Goal: Information Seeking & Learning: Learn about a topic

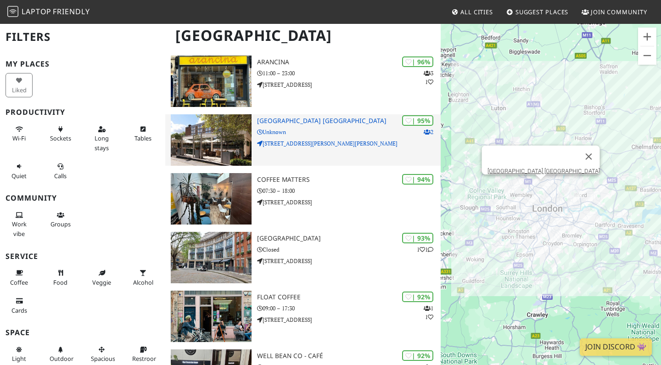
scroll to position [82, 0]
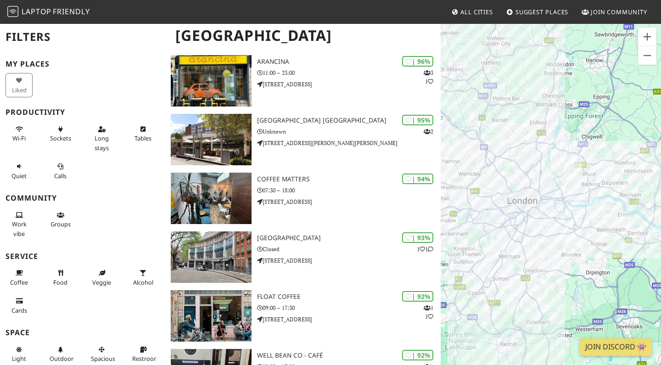
drag, startPoint x: 630, startPoint y: 197, endPoint x: 623, endPoint y: 179, distance: 19.5
click at [623, 179] on div at bounding box center [550, 205] width 220 height 365
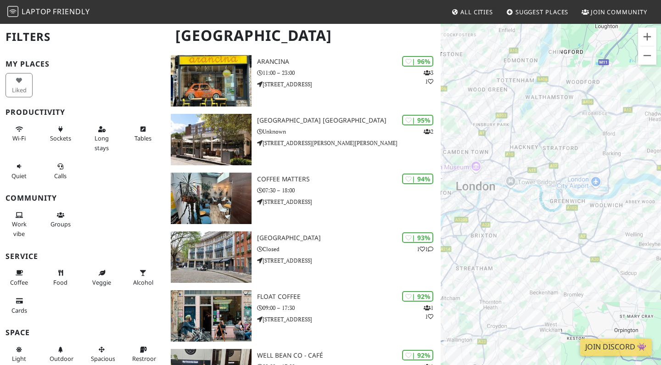
drag, startPoint x: 579, startPoint y: 171, endPoint x: 633, endPoint y: 134, distance: 66.0
click at [633, 134] on div at bounding box center [550, 205] width 220 height 365
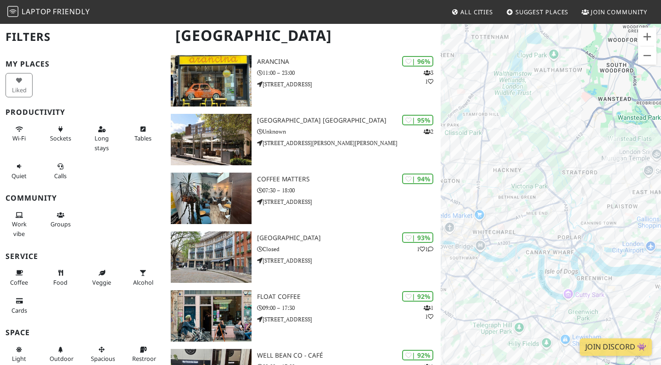
drag, startPoint x: 576, startPoint y: 152, endPoint x: 620, endPoint y: 183, distance: 54.0
click at [620, 183] on div at bounding box center [550, 205] width 220 height 365
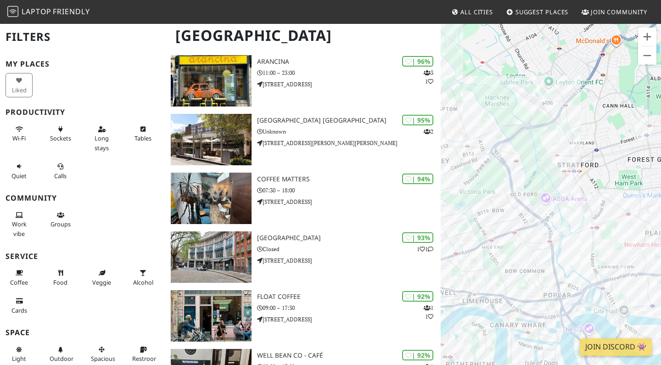
drag, startPoint x: 519, startPoint y: 188, endPoint x: 559, endPoint y: 194, distance: 40.8
click at [559, 194] on div at bounding box center [550, 205] width 220 height 365
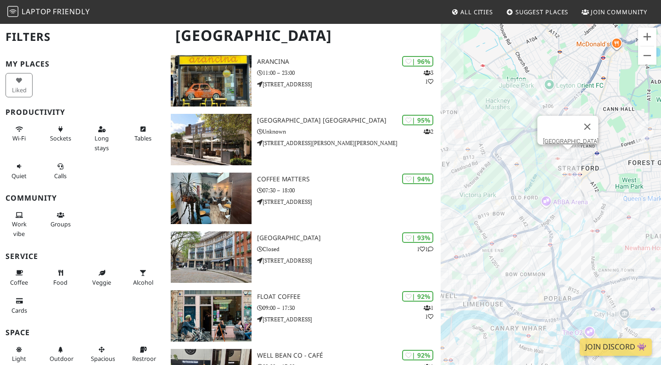
click at [569, 161] on div "Stratford Westfields" at bounding box center [550, 205] width 220 height 365
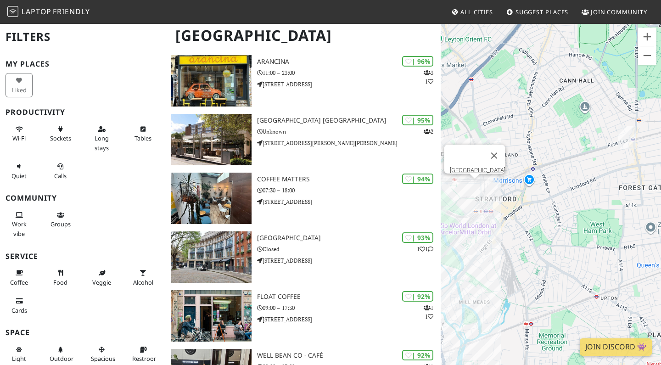
drag, startPoint x: 541, startPoint y: 173, endPoint x: 441, endPoint y: 212, distance: 107.6
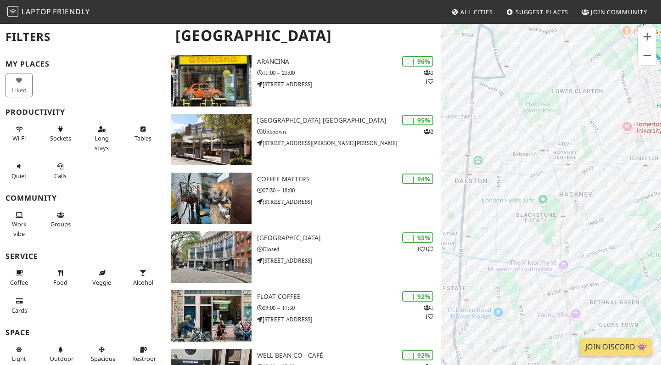
drag, startPoint x: 590, startPoint y: 218, endPoint x: 515, endPoint y: 190, distance: 79.9
click at [501, 179] on div "Stratford Westfields" at bounding box center [550, 205] width 220 height 365
click at [649, 59] on button "Zoom out" at bounding box center [647, 55] width 18 height 18
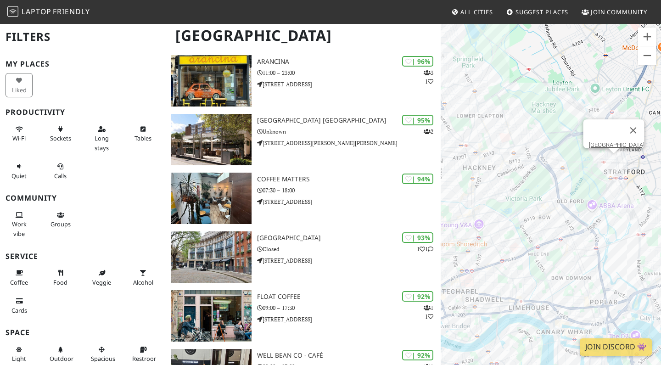
drag, startPoint x: 599, startPoint y: 221, endPoint x: 497, endPoint y: 183, distance: 108.5
click at [497, 183] on div "Stratford Westfields" at bounding box center [550, 205] width 220 height 365
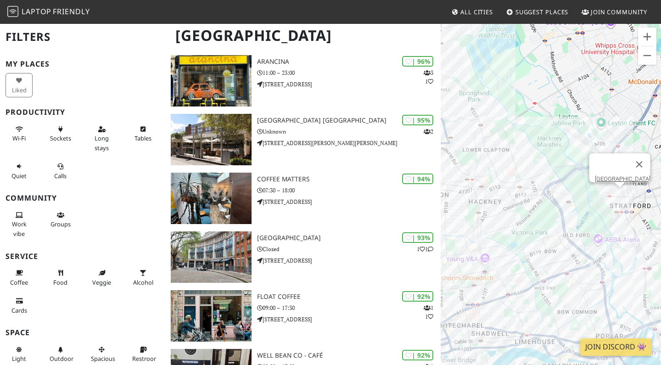
drag, startPoint x: 625, startPoint y: 189, endPoint x: 649, endPoint y: 230, distance: 47.1
click at [649, 230] on div "Stratford Westfields" at bounding box center [550, 205] width 220 height 365
click at [650, 38] on button "Zoom in" at bounding box center [647, 37] width 18 height 18
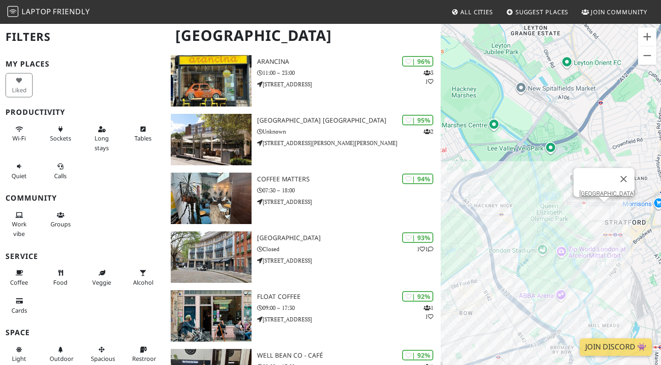
drag, startPoint x: 616, startPoint y: 217, endPoint x: 530, endPoint y: 233, distance: 87.1
click at [530, 233] on div "Stratford Westfields" at bounding box center [550, 205] width 220 height 365
click at [520, 189] on div "Stratford Westfields" at bounding box center [550, 205] width 220 height 365
click at [523, 180] on div "Stratford Westfields Clarnico Coffee" at bounding box center [550, 205] width 220 height 365
click at [523, 180] on div "Clarnico Coffee Clarnico Coffee" at bounding box center [550, 205] width 220 height 365
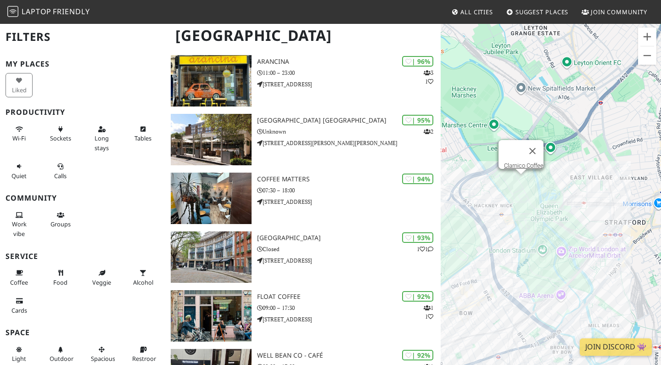
click at [523, 180] on div "Clarnico Coffee Clarnico Coffee" at bounding box center [550, 205] width 220 height 365
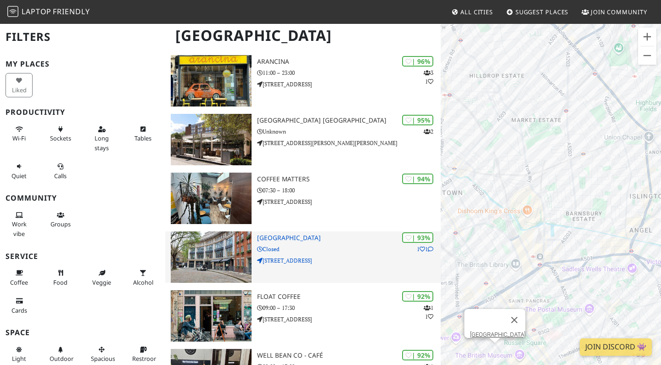
scroll to position [105, 0]
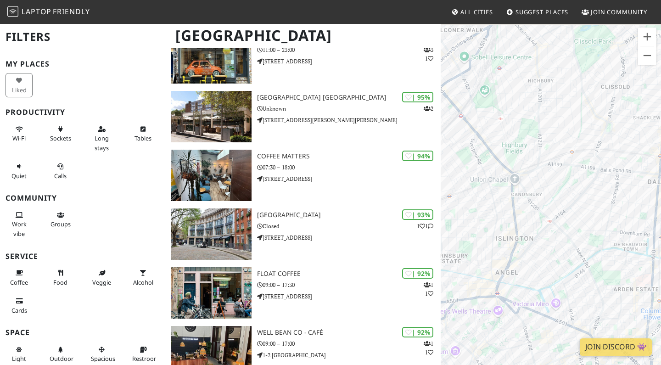
drag, startPoint x: 590, startPoint y: 247, endPoint x: 453, endPoint y: 289, distance: 143.0
click at [453, 290] on div "Clarnico Coffee" at bounding box center [550, 205] width 220 height 365
click at [646, 65] on div "Clarnico Coffee" at bounding box center [550, 205] width 220 height 365
click at [646, 58] on button "Zoom out" at bounding box center [647, 55] width 18 height 18
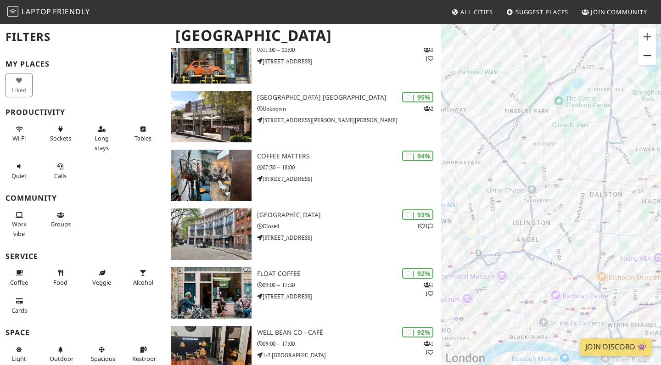
click at [646, 58] on button "Zoom out" at bounding box center [647, 55] width 18 height 18
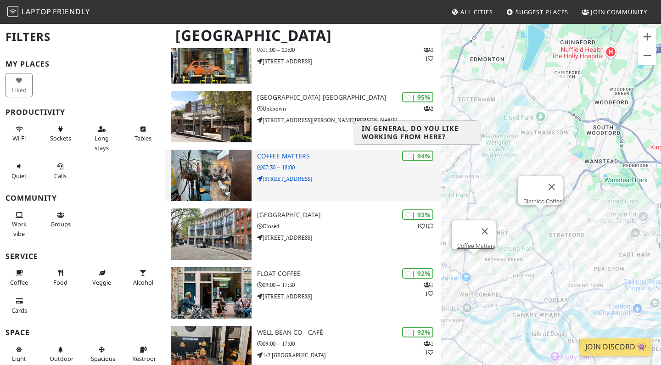
drag, startPoint x: 612, startPoint y: 120, endPoint x: 410, endPoint y: 150, distance: 204.0
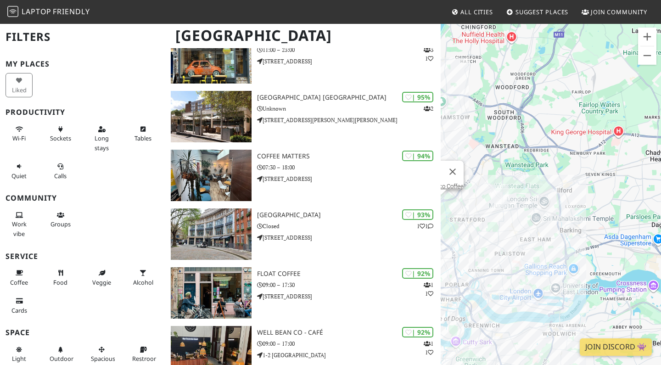
drag, startPoint x: 617, startPoint y: 163, endPoint x: 495, endPoint y: 148, distance: 123.0
click at [495, 148] on div "Clarnico Coffee" at bounding box center [550, 205] width 220 height 365
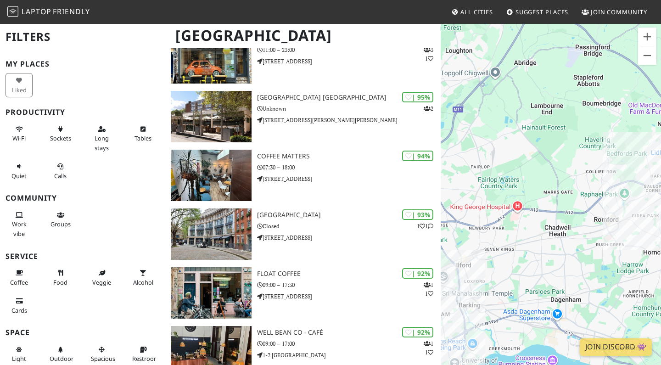
drag, startPoint x: 573, startPoint y: 182, endPoint x: 328, endPoint y: 262, distance: 258.0
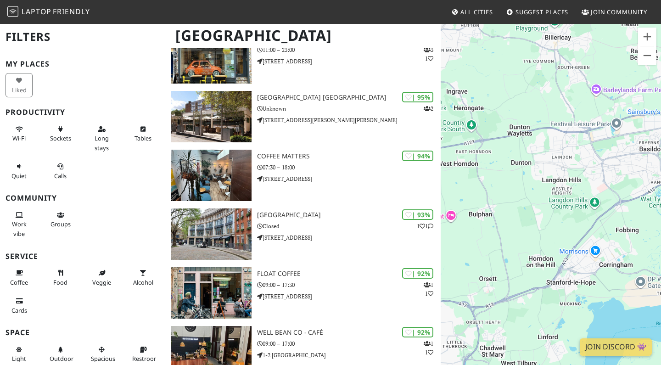
drag, startPoint x: 510, startPoint y: 231, endPoint x: 613, endPoint y: 145, distance: 134.2
click at [613, 145] on div "Clarnico Coffee" at bounding box center [550, 205] width 220 height 365
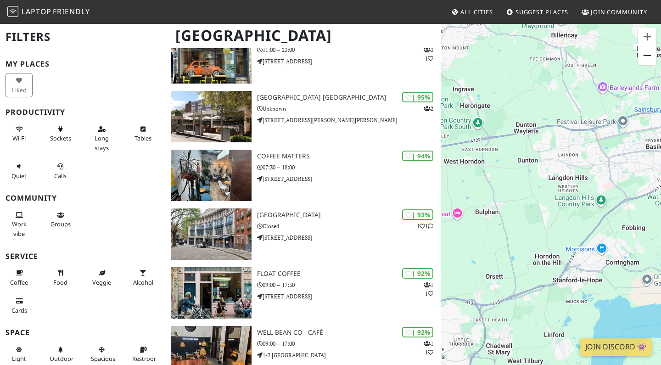
click at [650, 55] on button "Zoom out" at bounding box center [647, 55] width 18 height 18
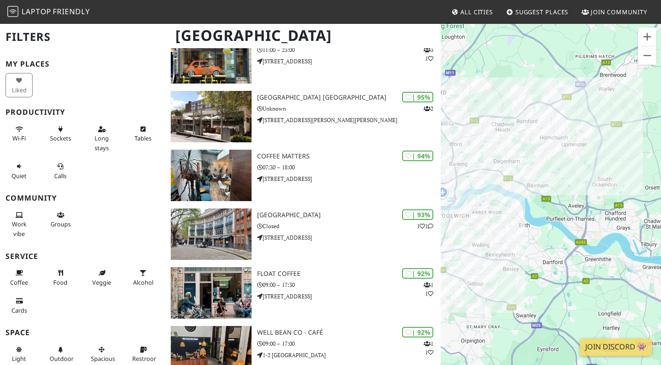
drag, startPoint x: 528, startPoint y: 191, endPoint x: 658, endPoint y: 138, distance: 140.8
click at [658, 138] on div "Clarnico Coffee" at bounding box center [550, 205] width 220 height 365
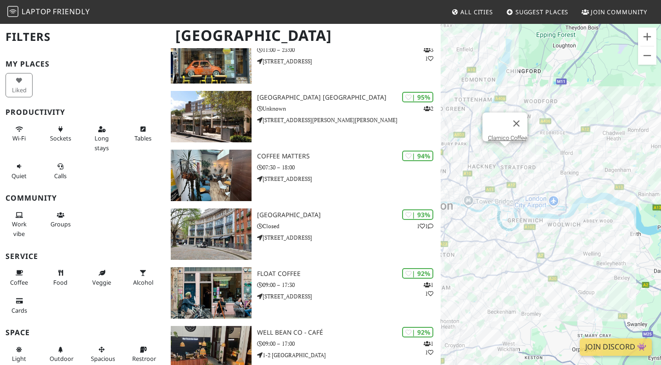
drag, startPoint x: 518, startPoint y: 154, endPoint x: 633, endPoint y: 163, distance: 114.6
click at [633, 163] on div "Clarnico Coffee" at bounding box center [550, 205] width 220 height 365
click at [646, 35] on button "Zoom in" at bounding box center [647, 37] width 18 height 18
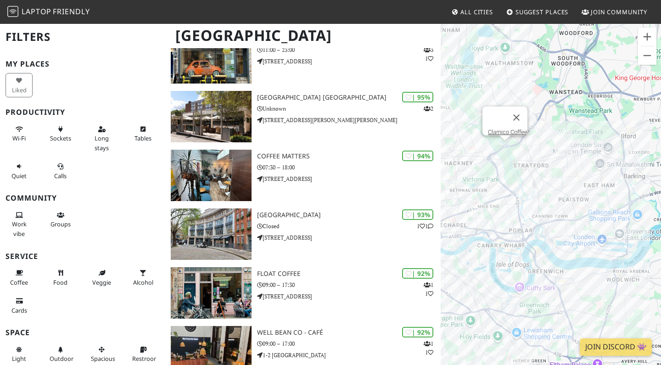
drag, startPoint x: 519, startPoint y: 144, endPoint x: 568, endPoint y: 180, distance: 60.7
click at [568, 180] on div "Clarnico Coffee" at bounding box center [550, 205] width 220 height 365
click at [648, 32] on button "Zoom in" at bounding box center [647, 37] width 18 height 18
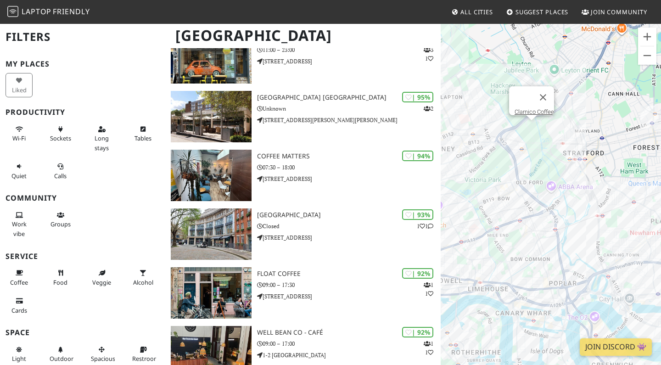
drag, startPoint x: 531, startPoint y: 149, endPoint x: 612, endPoint y: 181, distance: 87.2
click at [612, 181] on div "Clarnico Coffee" at bounding box center [550, 205] width 220 height 365
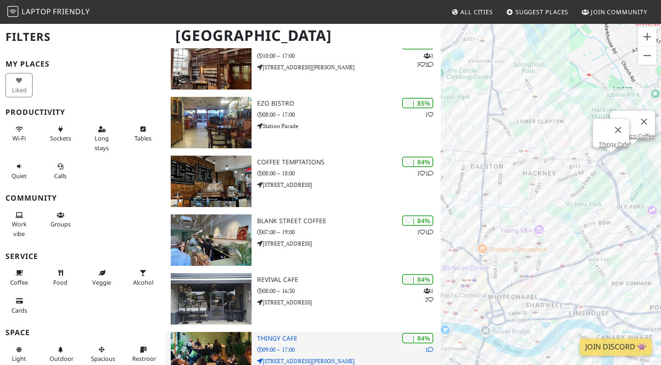
scroll to position [1877, 0]
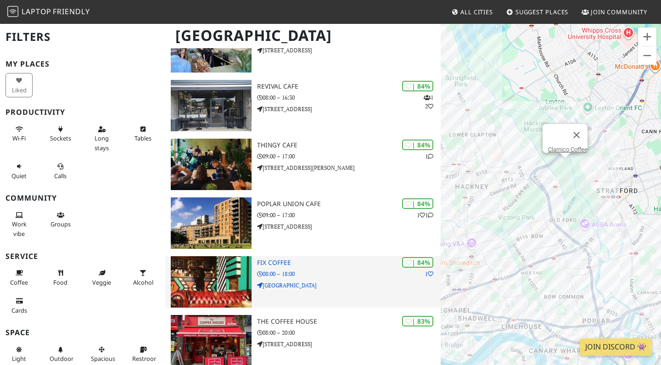
drag, startPoint x: 481, startPoint y: 271, endPoint x: 382, endPoint y: 283, distance: 100.3
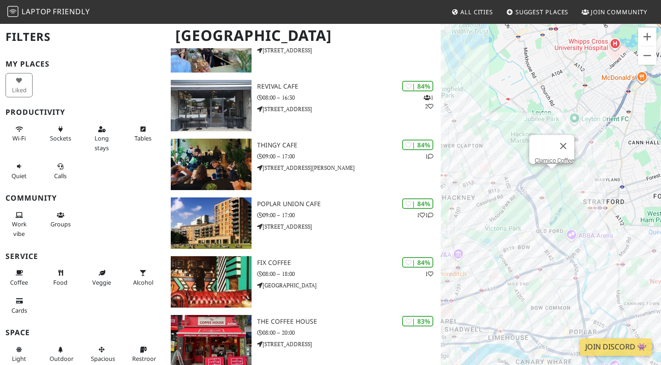
drag, startPoint x: 602, startPoint y: 217, endPoint x: 454, endPoint y: 230, distance: 148.3
click at [454, 230] on div "Clarnico Coffee" at bounding box center [550, 205] width 220 height 365
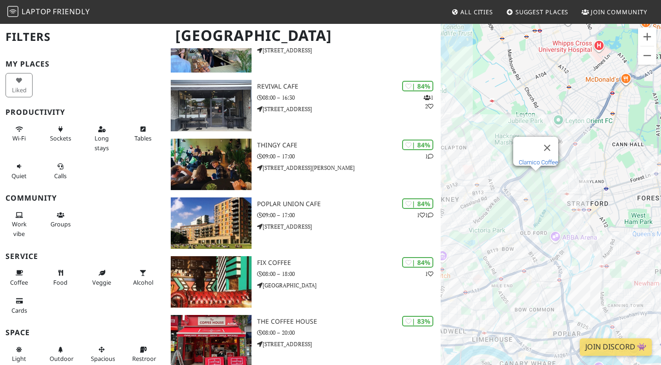
click at [534, 159] on link "Clarnico Coffee" at bounding box center [537, 162] width 39 height 7
click at [521, 196] on div "Clarnico Coffee Bad Coffee" at bounding box center [550, 205] width 220 height 365
click at [522, 168] on link "Bad Coffee" at bounding box center [523, 171] width 28 height 7
click at [512, 192] on div "Bad Coffee Thingy Cafe" at bounding box center [550, 205] width 220 height 365
click at [509, 167] on link "Thingy Cafe" at bounding box center [516, 170] width 31 height 7
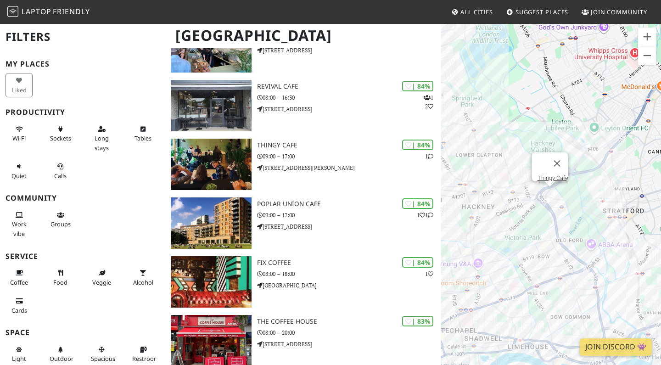
drag, startPoint x: 515, startPoint y: 273, endPoint x: 553, endPoint y: 280, distance: 38.3
click at [553, 280] on div "Thingy Cafe" at bounding box center [550, 205] width 220 height 365
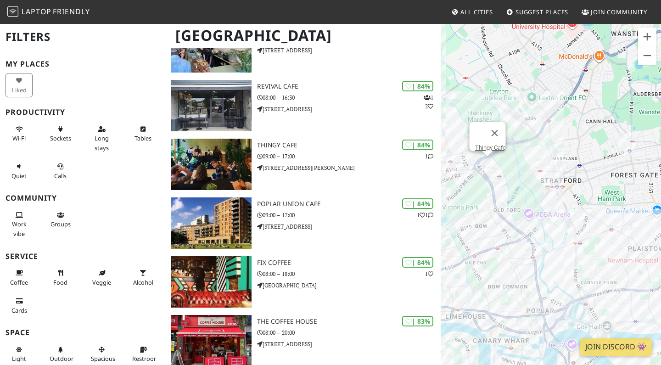
drag, startPoint x: 557, startPoint y: 279, endPoint x: 494, endPoint y: 249, distance: 70.0
click at [494, 249] on div "Thingy Cafe" at bounding box center [550, 205] width 220 height 365
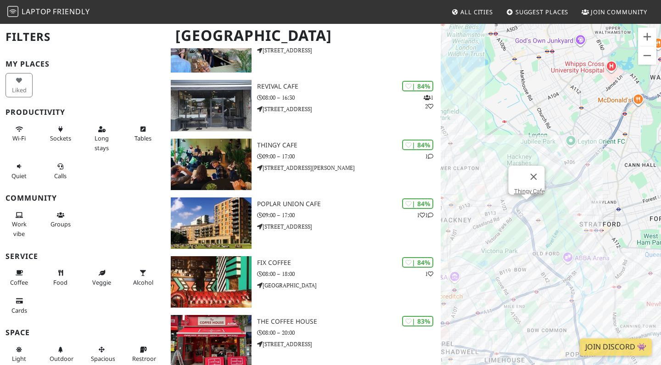
drag, startPoint x: 588, startPoint y: 281, endPoint x: 627, endPoint y: 322, distance: 56.5
click at [627, 322] on div "Thingy Cafe" at bounding box center [550, 205] width 220 height 365
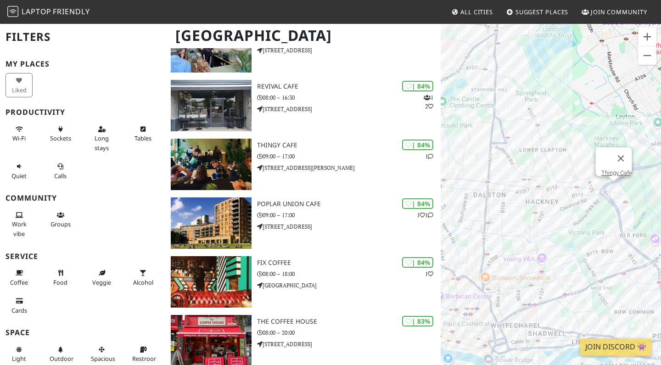
drag, startPoint x: 539, startPoint y: 237, endPoint x: 629, endPoint y: 223, distance: 90.5
click at [629, 223] on div "Thingy Cafe" at bounding box center [550, 205] width 220 height 365
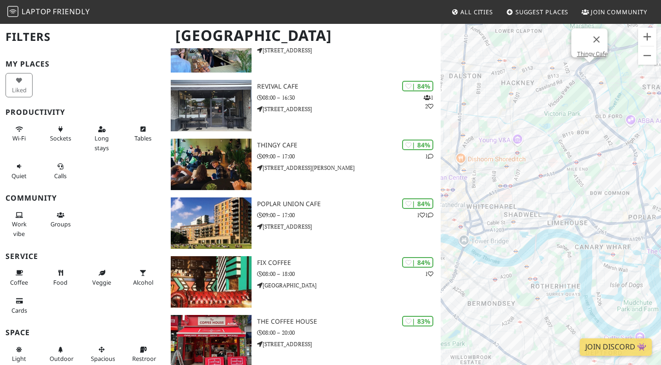
drag, startPoint x: 593, startPoint y: 287, endPoint x: 568, endPoint y: 167, distance: 123.3
click at [568, 167] on div "Thingy Cafe" at bounding box center [550, 205] width 220 height 365
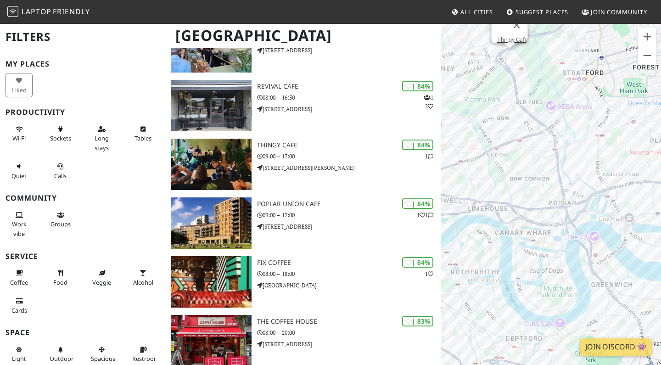
drag, startPoint x: 615, startPoint y: 178, endPoint x: 533, endPoint y: 163, distance: 83.4
click at [533, 163] on div "Thingy Cafe" at bounding box center [550, 205] width 220 height 365
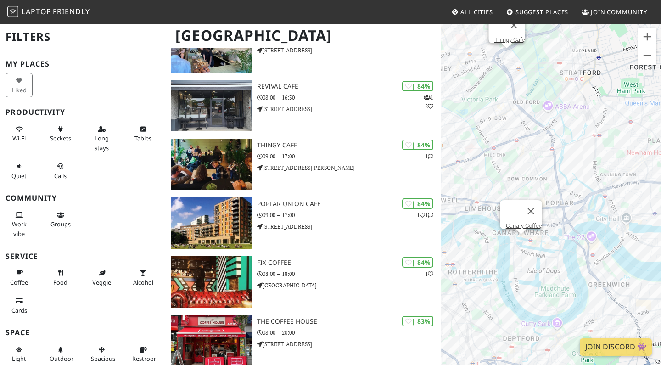
click at [524, 241] on div "Thingy Cafe Canary Coffee" at bounding box center [550, 205] width 220 height 365
click at [521, 222] on link "Canary Coffee" at bounding box center [524, 225] width 36 height 7
click at [543, 241] on div "Canary Coffee 640East" at bounding box center [550, 205] width 220 height 365
click at [546, 215] on link "640East" at bounding box center [546, 218] width 21 height 7
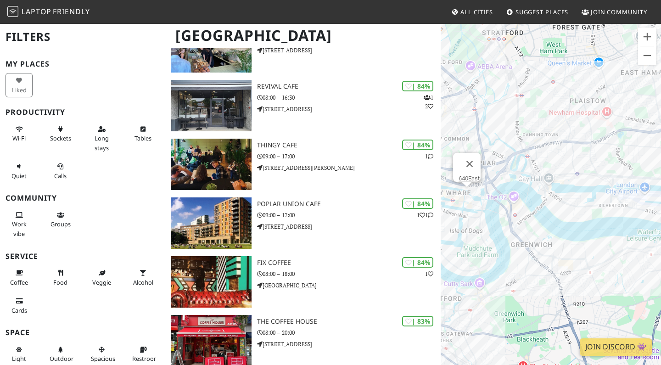
drag, startPoint x: 553, startPoint y: 274, endPoint x: 476, endPoint y: 235, distance: 85.8
click at [476, 235] on div "640East" at bounding box center [550, 205] width 220 height 365
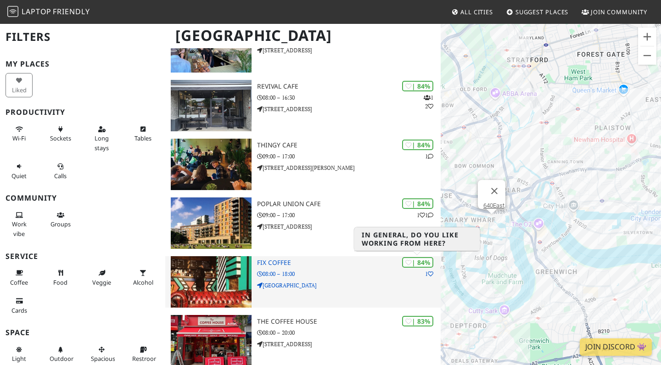
drag, startPoint x: 506, startPoint y: 237, endPoint x: 430, endPoint y: 261, distance: 79.5
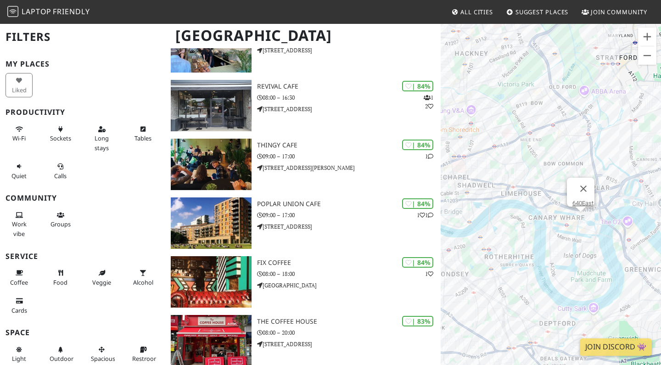
drag, startPoint x: 599, startPoint y: 274, endPoint x: 478, endPoint y: 271, distance: 121.2
click at [478, 271] on div "640East" at bounding box center [550, 205] width 220 height 365
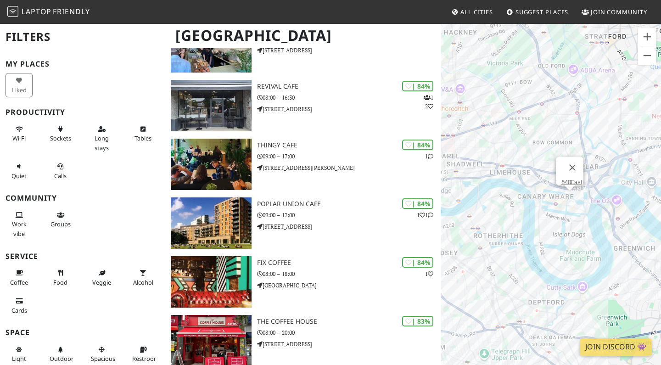
drag, startPoint x: 569, startPoint y: 260, endPoint x: 558, endPoint y: 238, distance: 24.4
click at [558, 238] on div "640East" at bounding box center [550, 205] width 220 height 365
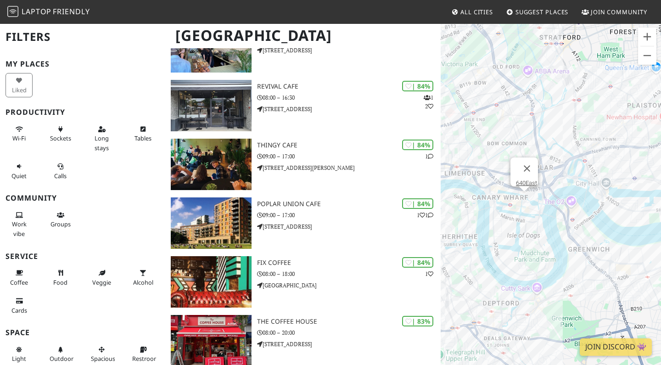
drag, startPoint x: 586, startPoint y: 241, endPoint x: 472, endPoint y: 251, distance: 114.6
click at [472, 251] on div "640East" at bounding box center [550, 205] width 220 height 365
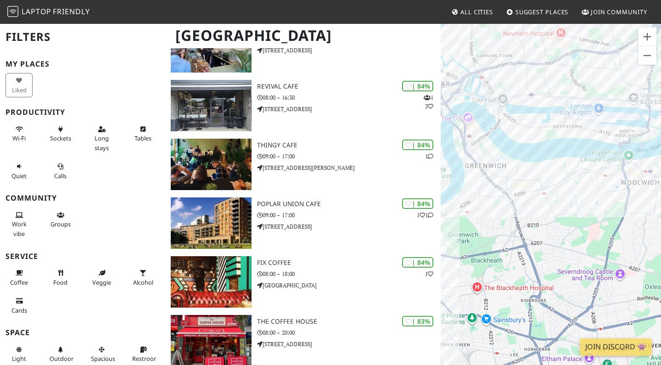
drag, startPoint x: 586, startPoint y: 262, endPoint x: 524, endPoint y: 153, distance: 124.7
click at [524, 153] on div "640East" at bounding box center [550, 205] width 220 height 365
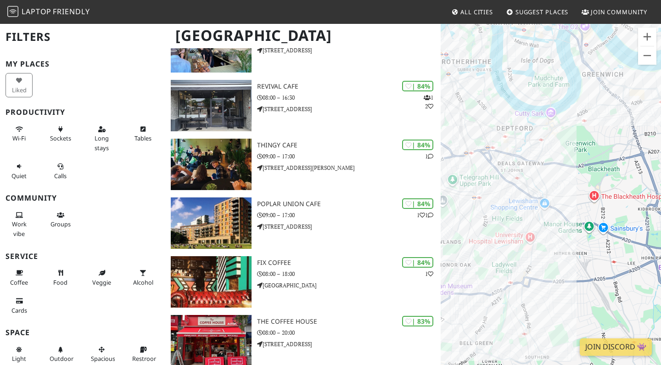
drag, startPoint x: 524, startPoint y: 153, endPoint x: 646, endPoint y: 77, distance: 144.3
click at [646, 77] on div "640East" at bounding box center [550, 205] width 220 height 365
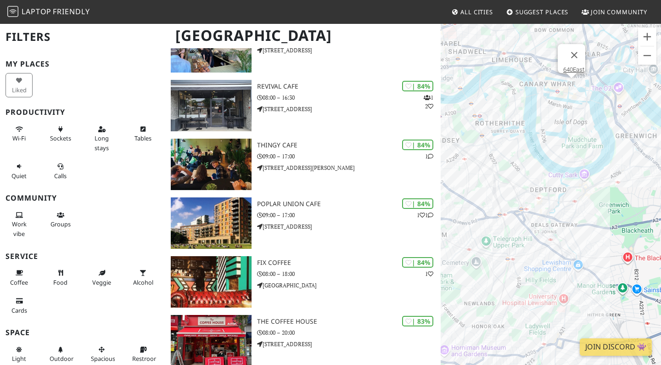
drag, startPoint x: 579, startPoint y: 159, endPoint x: 599, endPoint y: 264, distance: 107.1
click at [600, 264] on div "640East" at bounding box center [550, 205] width 220 height 365
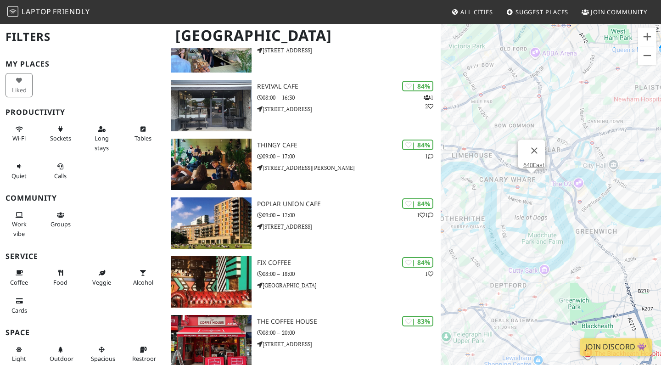
drag, startPoint x: 541, startPoint y: 164, endPoint x: 515, endPoint y: 216, distance: 57.9
click at [515, 216] on div "640East" at bounding box center [550, 205] width 220 height 365
click at [538, 145] on button "Close" at bounding box center [534, 151] width 22 height 22
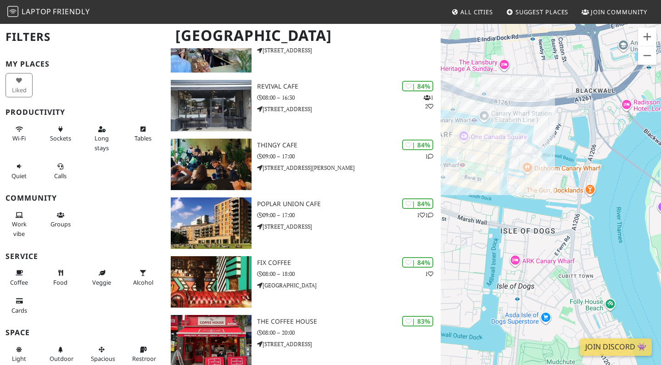
drag, startPoint x: 523, startPoint y: 184, endPoint x: 575, endPoint y: 234, distance: 72.0
click at [575, 234] on div at bounding box center [550, 205] width 220 height 365
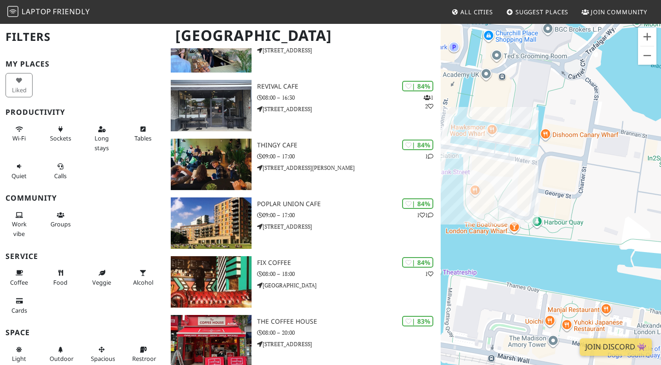
drag, startPoint x: 519, startPoint y: 106, endPoint x: 660, endPoint y: 225, distance: 184.9
click at [660, 226] on div at bounding box center [550, 205] width 220 height 365
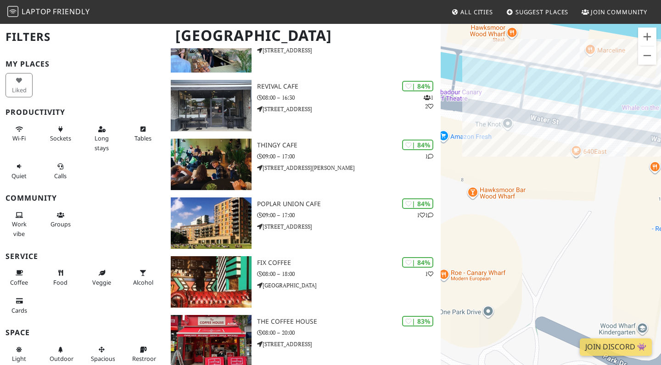
drag, startPoint x: 499, startPoint y: 138, endPoint x: 622, endPoint y: 225, distance: 150.7
click at [622, 225] on div at bounding box center [550, 205] width 220 height 365
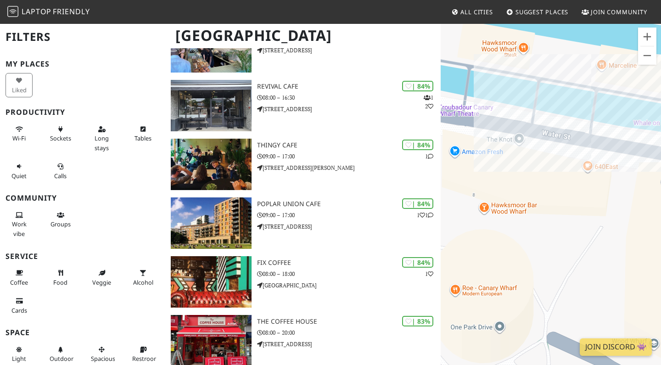
drag, startPoint x: 600, startPoint y: 216, endPoint x: 613, endPoint y: 233, distance: 21.3
click at [613, 233] on div at bounding box center [550, 205] width 220 height 365
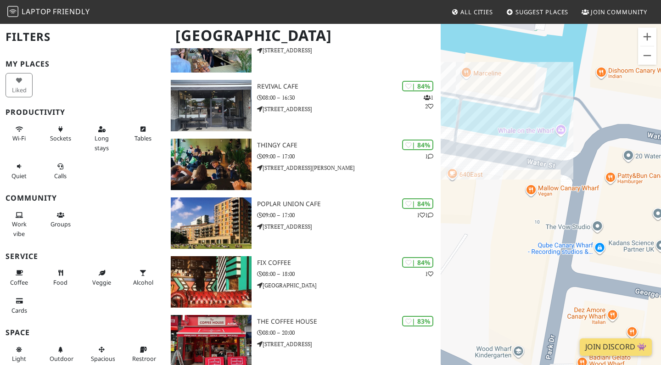
drag, startPoint x: 613, startPoint y: 233, endPoint x: 478, endPoint y: 241, distance: 135.6
click at [478, 241] on div at bounding box center [550, 205] width 220 height 365
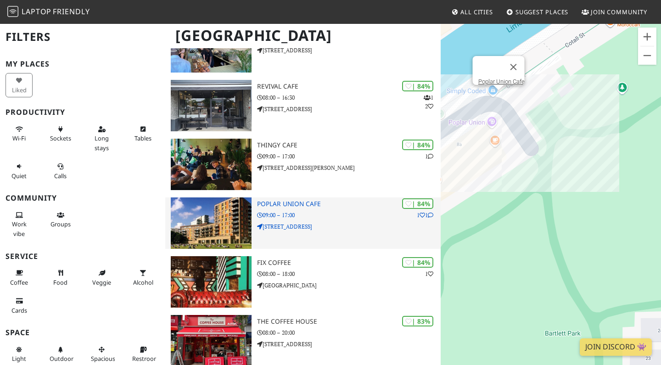
drag, startPoint x: 478, startPoint y: 241, endPoint x: 438, endPoint y: 238, distance: 40.1
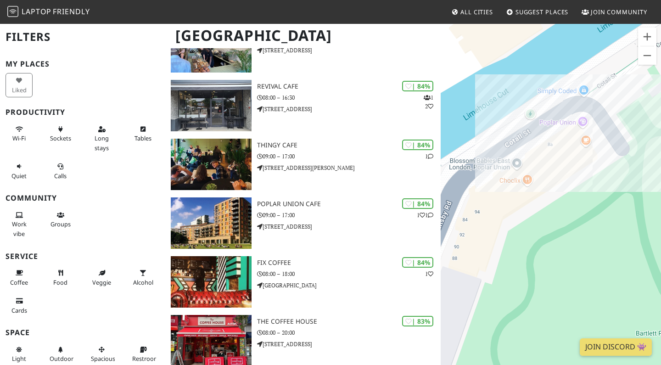
drag, startPoint x: 497, startPoint y: 176, endPoint x: 586, endPoint y: 175, distance: 89.0
click at [592, 175] on div at bounding box center [550, 205] width 220 height 365
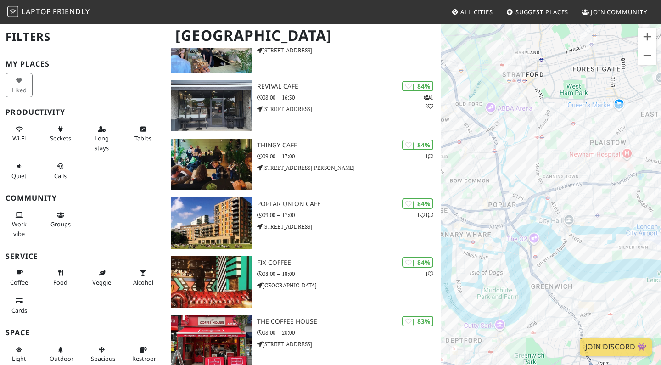
drag, startPoint x: 586, startPoint y: 175, endPoint x: 448, endPoint y: 218, distance: 145.1
click at [448, 218] on div at bounding box center [550, 205] width 220 height 365
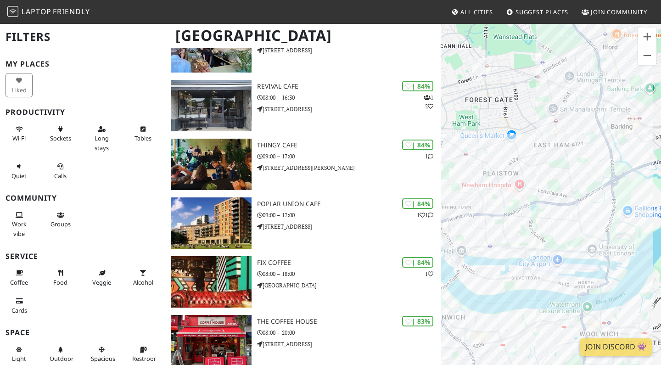
drag, startPoint x: 555, startPoint y: 187, endPoint x: 462, endPoint y: 187, distance: 93.1
click at [462, 187] on div at bounding box center [550, 205] width 220 height 365
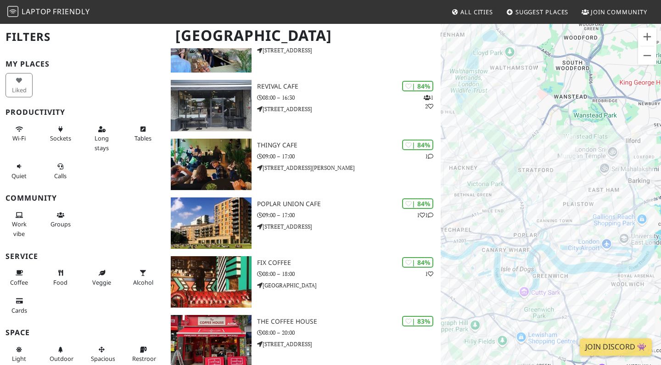
drag, startPoint x: 515, startPoint y: 179, endPoint x: 623, endPoint y: 206, distance: 110.7
click at [623, 206] on div at bounding box center [550, 205] width 220 height 365
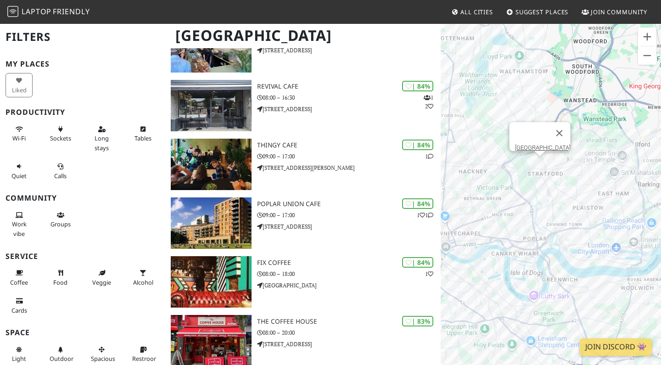
click at [543, 167] on div "Stratford Westfields" at bounding box center [550, 205] width 220 height 365
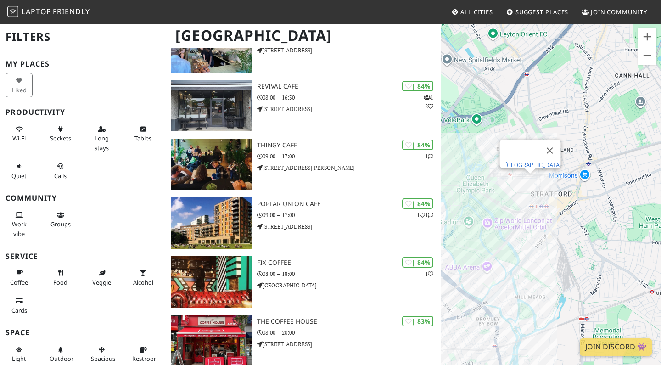
click at [535, 162] on link "Stratford Westfields" at bounding box center [533, 165] width 56 height 7
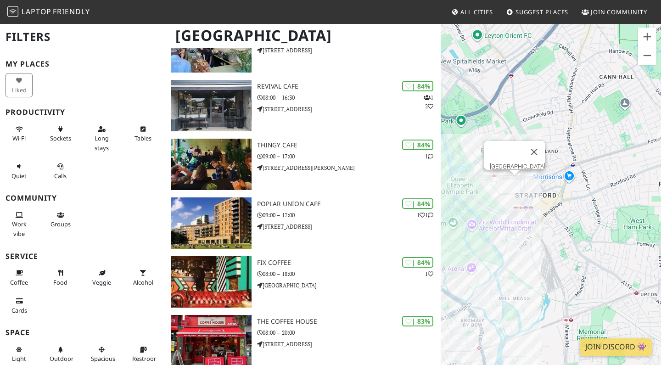
drag, startPoint x: 573, startPoint y: 221, endPoint x: 547, endPoint y: 230, distance: 27.3
click at [548, 231] on div "Stratford Westfields" at bounding box center [550, 205] width 220 height 365
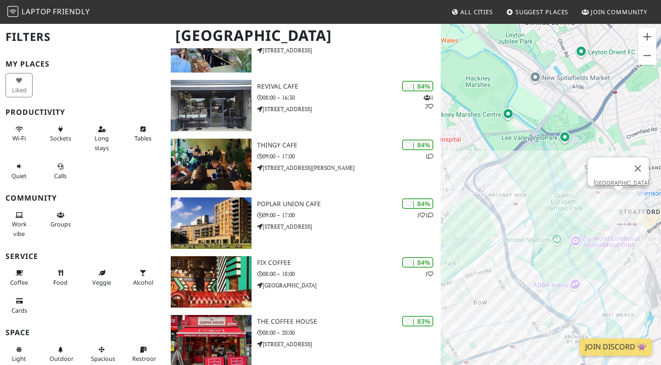
drag, startPoint x: 547, startPoint y: 230, endPoint x: 660, endPoint y: 237, distance: 112.6
click at [660, 237] on div "Stratford Westfields" at bounding box center [550, 205] width 220 height 365
click at [537, 180] on div "Stratford Westfields" at bounding box center [550, 205] width 220 height 365
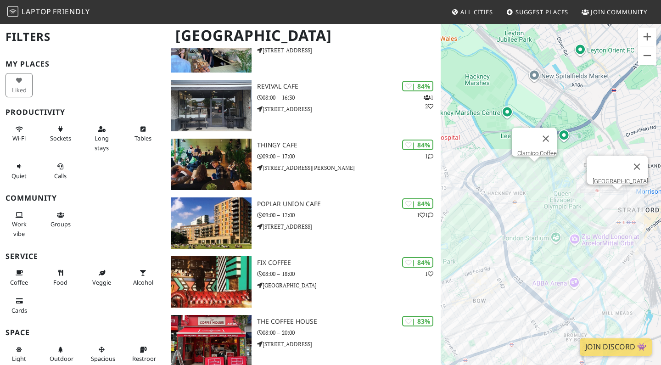
click at [536, 174] on div "Stratford Westfields Clarnico Coffee" at bounding box center [550, 205] width 220 height 365
click at [508, 190] on div "Clarnico Coffee Bad Coffee" at bounding box center [550, 205] width 220 height 365
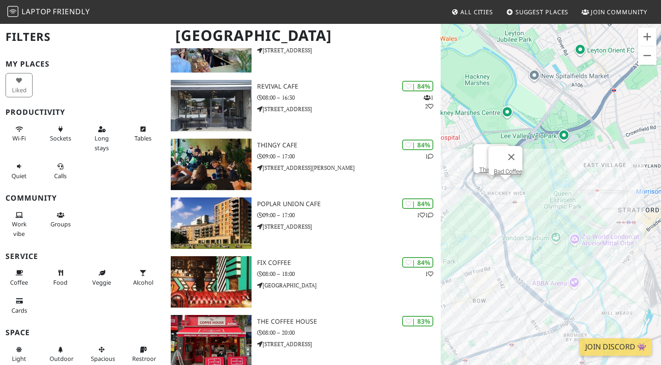
click at [492, 182] on div "Bad Coffee Thingy Cafe" at bounding box center [550, 205] width 220 height 365
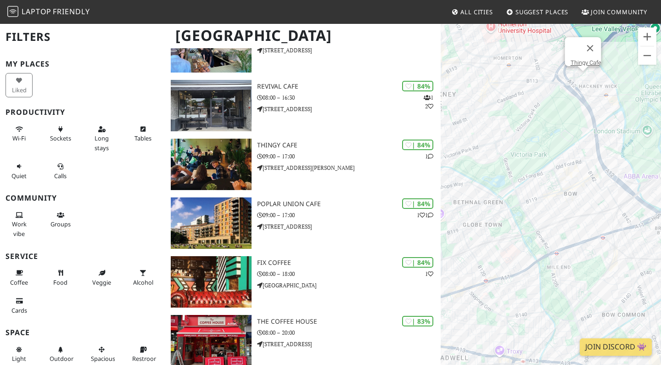
drag, startPoint x: 492, startPoint y: 235, endPoint x: 583, endPoint y: 127, distance: 141.4
click at [583, 127] on div "Thingy Cafe" at bounding box center [550, 205] width 220 height 365
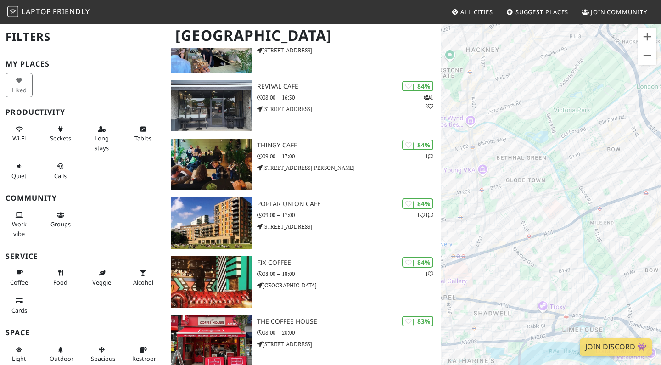
drag, startPoint x: 519, startPoint y: 243, endPoint x: 564, endPoint y: 195, distance: 65.5
click at [564, 195] on div "Thingy Cafe" at bounding box center [550, 205] width 220 height 365
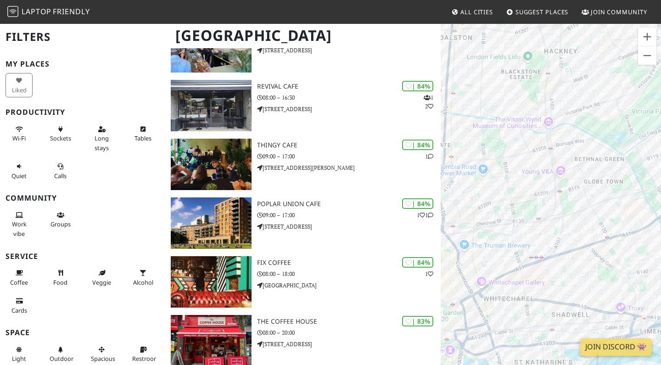
drag, startPoint x: 517, startPoint y: 190, endPoint x: 596, endPoint y: 192, distance: 79.4
click at [596, 192] on div "Thingy Cafe" at bounding box center [550, 205] width 220 height 365
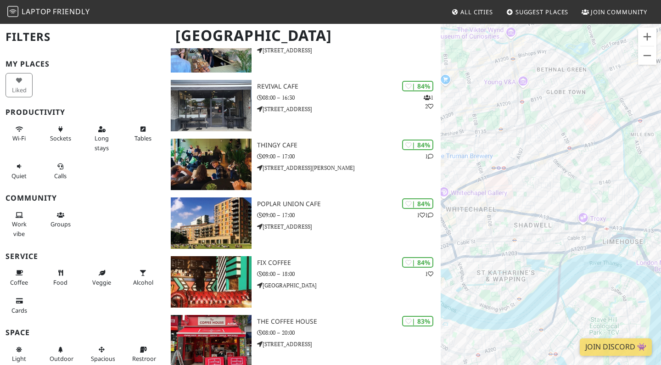
drag, startPoint x: 606, startPoint y: 267, endPoint x: 567, endPoint y: 175, distance: 100.3
click at [567, 175] on div "Thingy Cafe" at bounding box center [550, 205] width 220 height 365
click at [512, 205] on div "Thingy Cafe Idea Store Watney Market" at bounding box center [550, 205] width 220 height 365
click at [523, 183] on link "Idea Store Watney Market" at bounding box center [513, 186] width 67 height 7
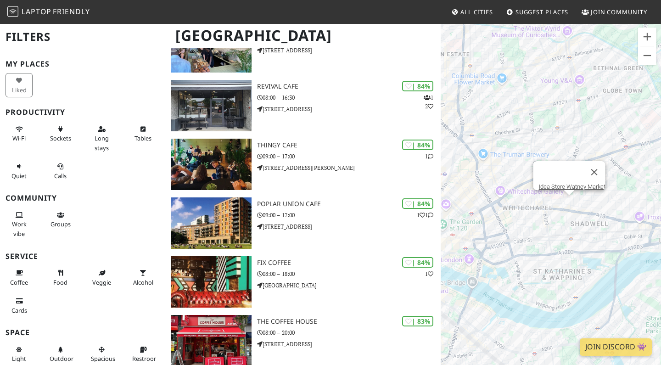
drag, startPoint x: 480, startPoint y: 236, endPoint x: 542, endPoint y: 236, distance: 61.5
click at [543, 236] on div "Idea Store Watney Market" at bounding box center [550, 205] width 220 height 365
click at [501, 206] on div "Idea Store Watney Market Frequency Coffee Aldgate" at bounding box center [550, 205] width 220 height 365
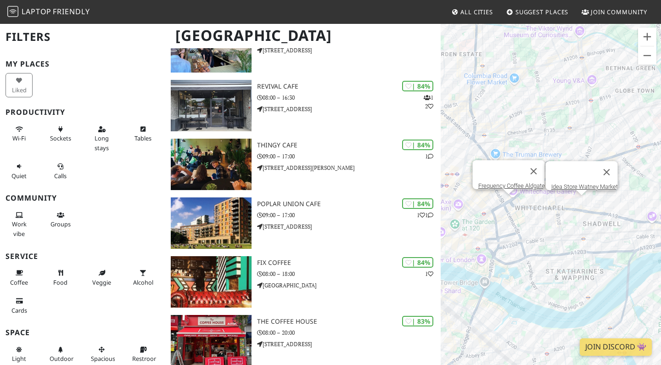
click at [506, 202] on div "Idea Store Watney Market Frequency Coffee Aldgate" at bounding box center [550, 205] width 220 height 365
click at [510, 182] on link "Frequency Coffee Aldgate" at bounding box center [511, 185] width 67 height 7
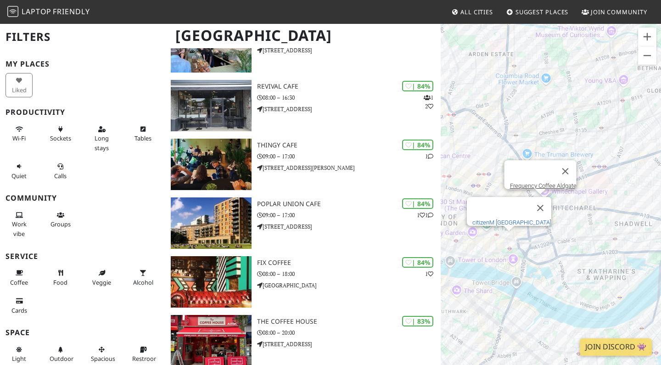
click at [514, 219] on link "citizenM Tower of London" at bounding box center [511, 222] width 79 height 7
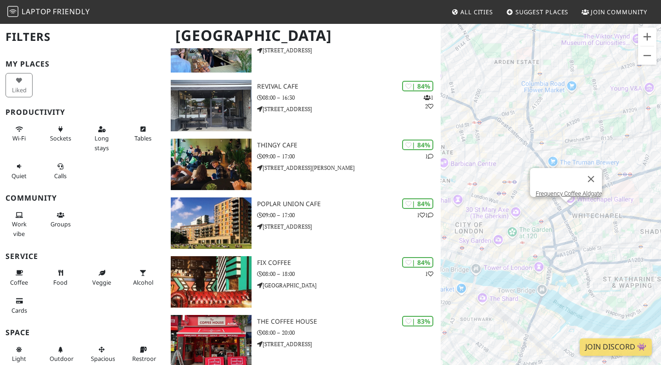
drag, startPoint x: 553, startPoint y: 267, endPoint x: 583, endPoint y: 277, distance: 31.2
click at [583, 277] on div "Frequency Coffee Aldgate" at bounding box center [550, 205] width 220 height 365
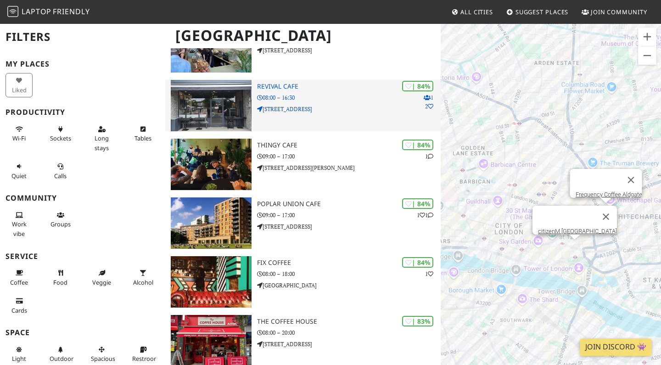
drag, startPoint x: 609, startPoint y: 255, endPoint x: 393, endPoint y: 105, distance: 262.7
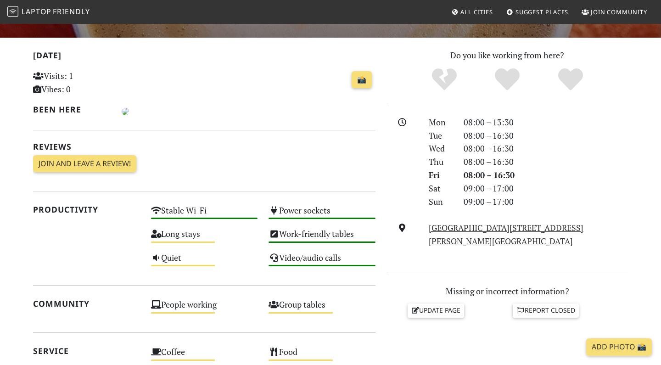
scroll to position [177, 0]
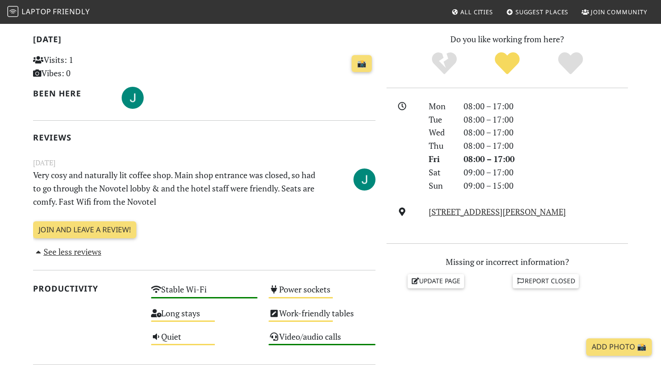
scroll to position [193, 0]
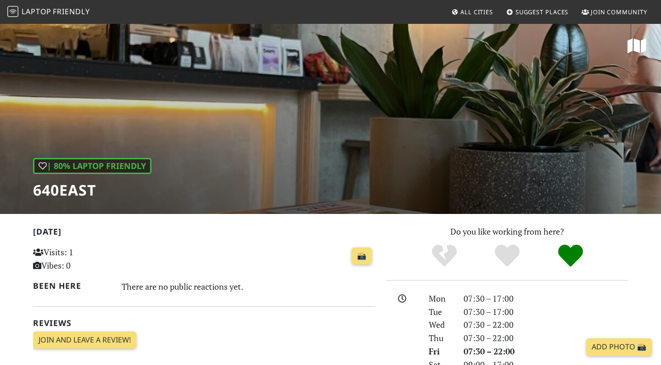
click at [387, 161] on div "| 80% Laptop Friendly 640East" at bounding box center [330, 118] width 661 height 191
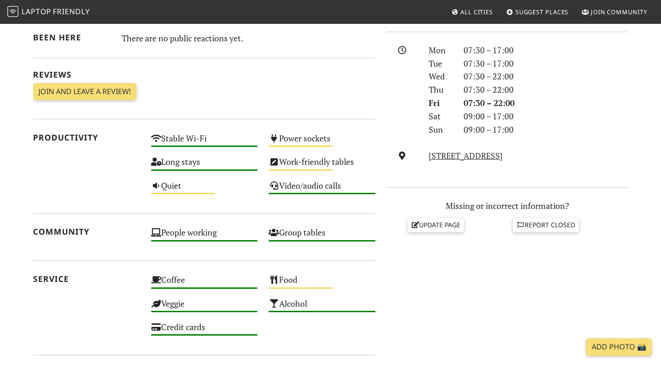
scroll to position [327, 0]
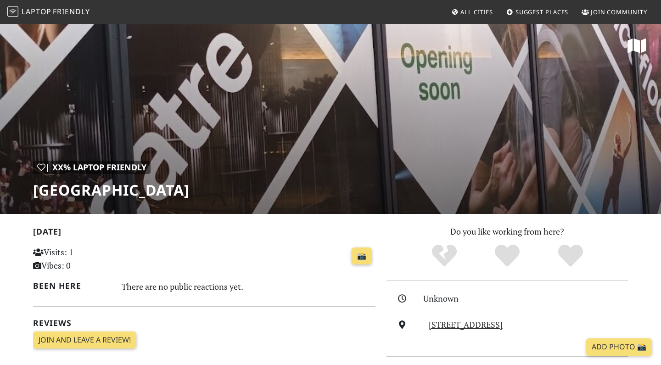
scroll to position [-1, 0]
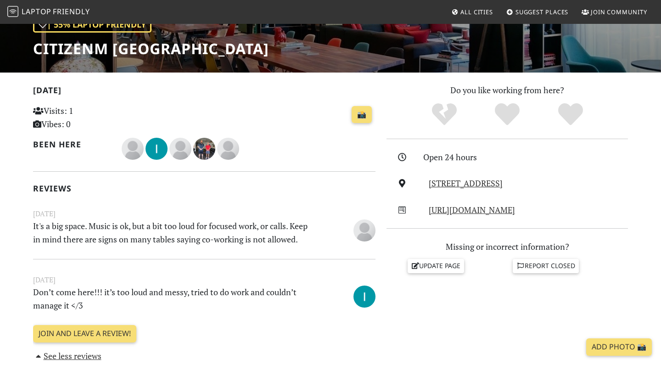
scroll to position [186, 0]
